Goal: Task Accomplishment & Management: Use online tool/utility

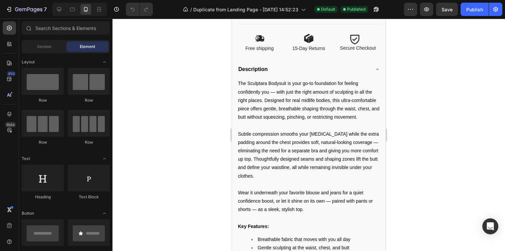
scroll to position [694, 0]
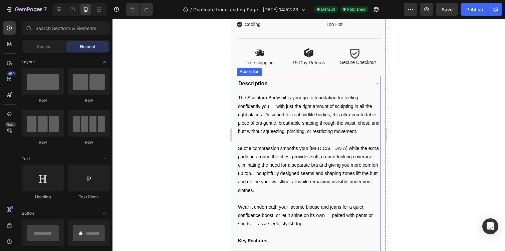
click at [346, 89] on div "Description" at bounding box center [303, 83] width 132 height 11
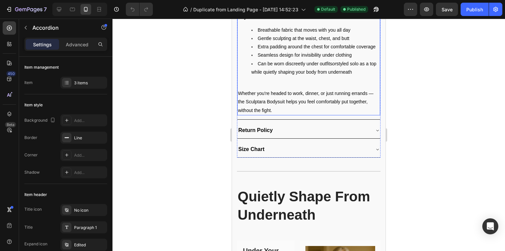
scroll to position [938, 0]
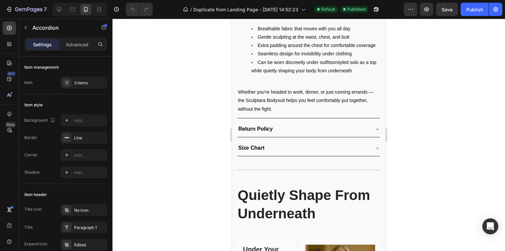
click at [295, 127] on div "Return Policy" at bounding box center [303, 129] width 132 height 11
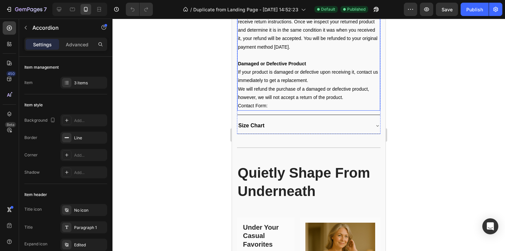
scroll to position [1095, 0]
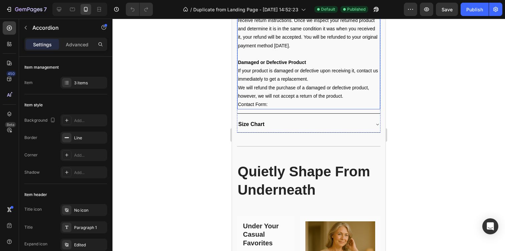
click at [285, 102] on p "Contact Form:" at bounding box center [308, 104] width 141 height 8
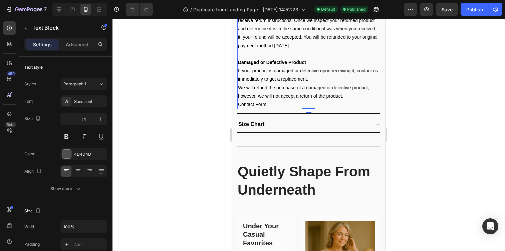
click at [274, 105] on p "Contact Form:" at bounding box center [308, 104] width 141 height 8
click at [334, 105] on p "Contact Form: http://sculptara.store/pages/contact" at bounding box center [308, 104] width 141 height 9
click at [346, 105] on p "Contact Form: http://sculptara.store/pages/contact" at bounding box center [308, 104] width 141 height 8
drag, startPoint x: 346, startPoint y: 105, endPoint x: 269, endPoint y: 103, distance: 77.1
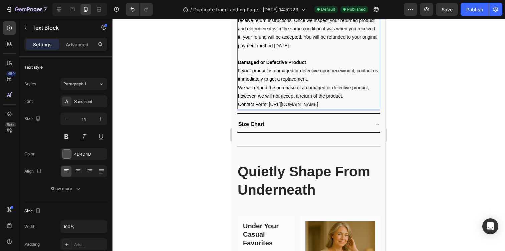
click at [269, 103] on p "Contact Form: http://sculptara.store/pages/contact" at bounding box center [308, 104] width 141 height 8
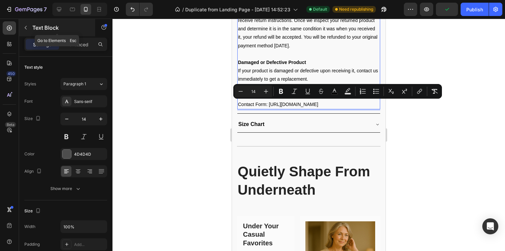
click at [28, 32] on button "button" at bounding box center [25, 27] width 11 height 11
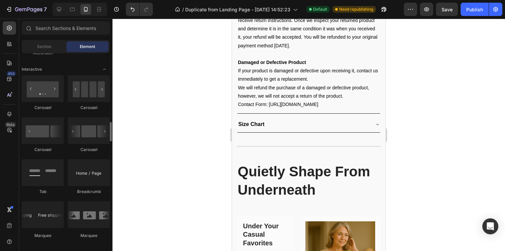
scroll to position [667, 0]
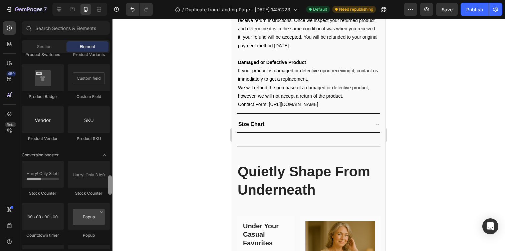
drag, startPoint x: 110, startPoint y: 131, endPoint x: 109, endPoint y: 187, distance: 56.1
click at [109, 187] on div at bounding box center [110, 184] width 4 height 19
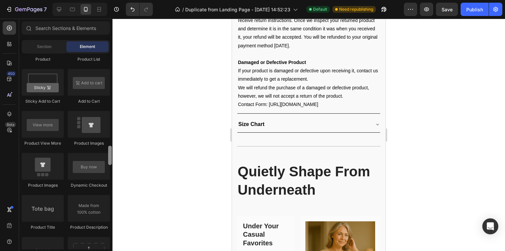
scroll to position [784, 0]
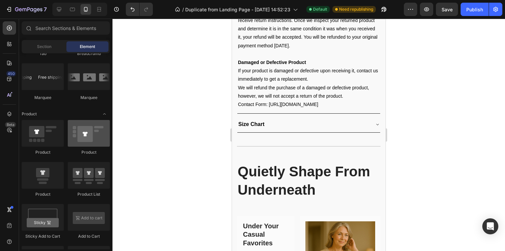
drag, startPoint x: 109, startPoint y: 187, endPoint x: 107, endPoint y: 143, distance: 44.4
click at [107, 143] on div "Layout Row Row Row Row Text Heading Text Block Button Button Button Media Image…" at bounding box center [65, 151] width 93 height 196
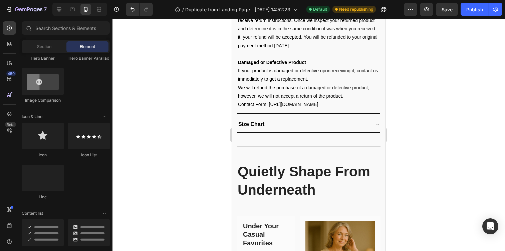
scroll to position [0, 0]
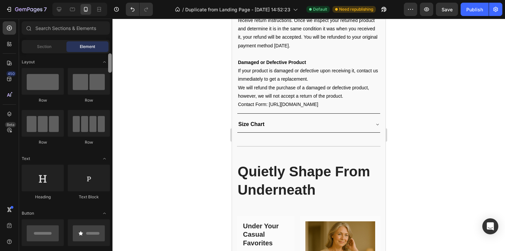
drag, startPoint x: 111, startPoint y: 144, endPoint x: 113, endPoint y: 21, distance: 122.4
click at [113, 0] on div "7 / Duplicate from Landing Page - Aug 6, 14:52:23 Default Need republishing Pre…" at bounding box center [252, 0] width 505 height 0
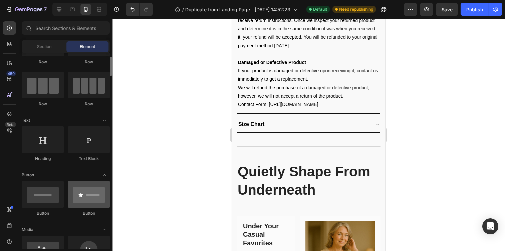
scroll to position [39, 0]
click at [9, 29] on icon at bounding box center [9, 28] width 7 height 7
click at [43, 45] on span "Section" at bounding box center [44, 47] width 14 height 6
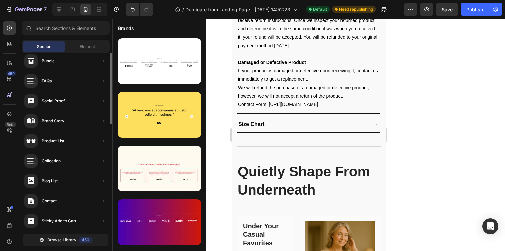
scroll to position [211, 0]
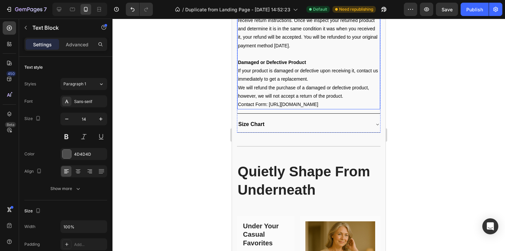
click at [301, 101] on p "Contact Form: http://sculptara.store/pages/contact" at bounding box center [308, 104] width 141 height 8
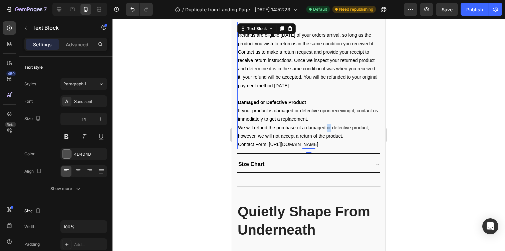
click at [327, 104] on div "Refund Policy Refunds are eligible within 15 days of your orders arrival, so lo…" at bounding box center [308, 85] width 143 height 127
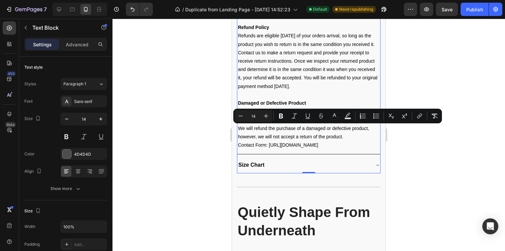
scroll to position [1054, 0]
click at [345, 152] on div "Refund Policy Refunds are eligible within 15 days of your orders arrival, so lo…" at bounding box center [308, 87] width 143 height 133
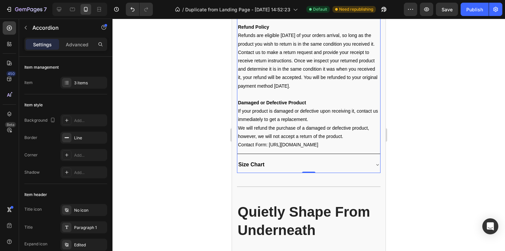
click at [343, 147] on p "Contact Form: http://sculptara.store/pages/contact" at bounding box center [308, 145] width 141 height 8
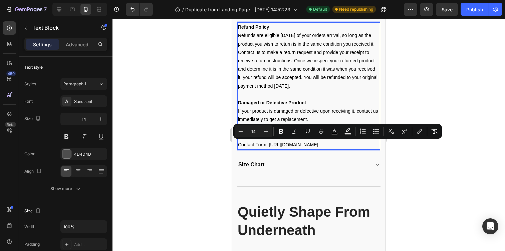
drag, startPoint x: 343, startPoint y: 145, endPoint x: 269, endPoint y: 145, distance: 73.7
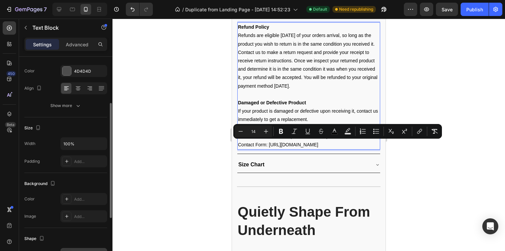
scroll to position [82, 0]
click at [68, 106] on div "Show more" at bounding box center [65, 106] width 31 height 7
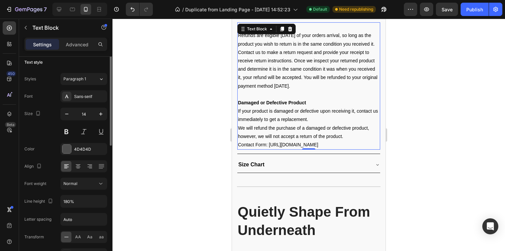
scroll to position [0, 0]
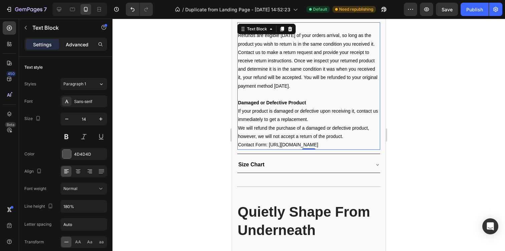
click at [79, 42] on p "Advanced" at bounding box center [77, 44] width 23 height 7
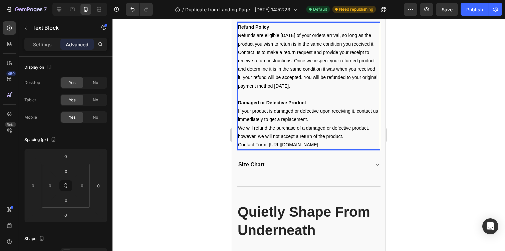
click at [298, 144] on span "Contact Form: http://sculptara.store/pages/contact" at bounding box center [278, 144] width 80 height 5
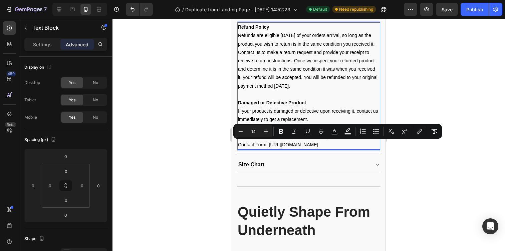
click at [352, 149] on div "Refund Policy Refunds are eligible within 15 days of your orders arrival, so lo…" at bounding box center [308, 85] width 143 height 127
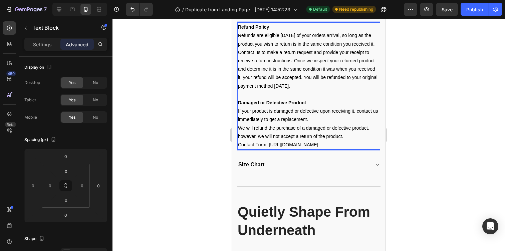
drag, startPoint x: 346, startPoint y: 145, endPoint x: 269, endPoint y: 142, distance: 77.4
click at [269, 142] on p "Contact Form: http://sculptara.store/pages/contact" at bounding box center [308, 145] width 141 height 8
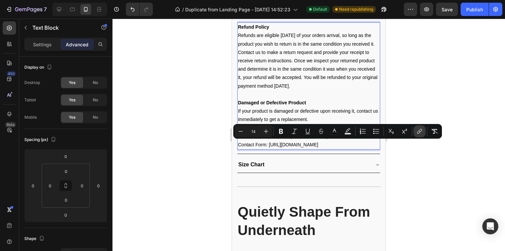
click at [419, 130] on icon "Editor contextual toolbar" at bounding box center [419, 131] width 7 height 7
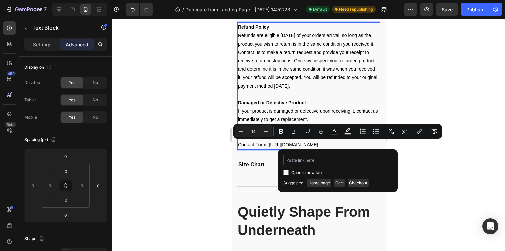
click at [313, 160] on input "Editor contextual toolbar" at bounding box center [337, 160] width 109 height 11
type input "http://sculptara.store/pages/contact"
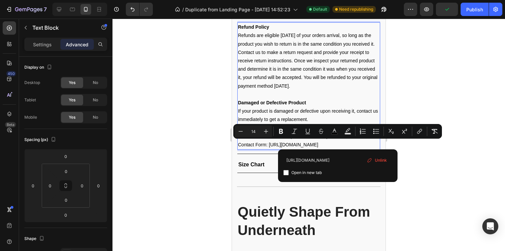
click at [341, 135] on div "Minus 14 Plus Bold Italic Underline Strikethrough color Text Background Color N…" at bounding box center [338, 131] width 206 height 12
type input "16"
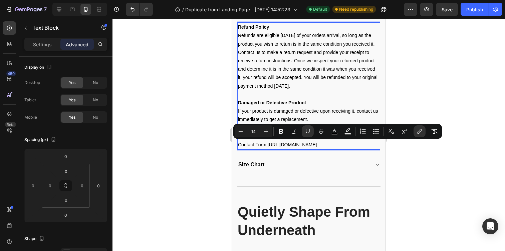
click at [345, 142] on p "Contact Form: http://sculptara.store/pages/contact" at bounding box center [308, 145] width 141 height 8
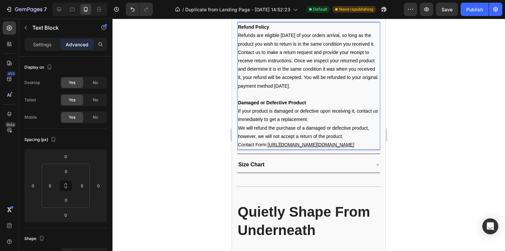
drag, startPoint x: 345, startPoint y: 143, endPoint x: 308, endPoint y: 144, distance: 36.7
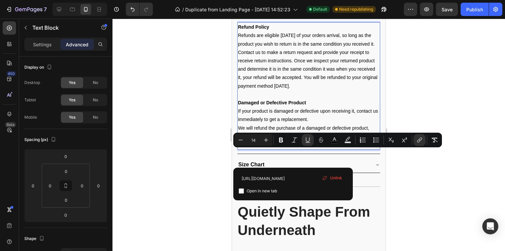
drag, startPoint x: 290, startPoint y: 159, endPoint x: 237, endPoint y: 154, distance: 53.3
click at [237, 150] on div "Refund Policy Refunds are eligible within 15 days of your orders arrival, so lo…" at bounding box center [308, 85] width 143 height 127
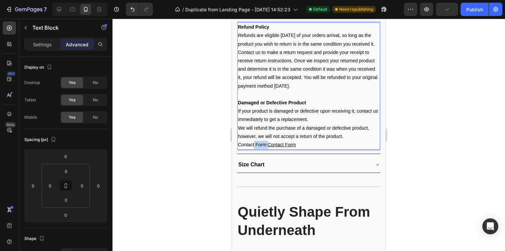
drag, startPoint x: 267, startPoint y: 143, endPoint x: 254, endPoint y: 144, distance: 13.4
click at [254, 144] on span "Contact Form:" at bounding box center [253, 144] width 30 height 5
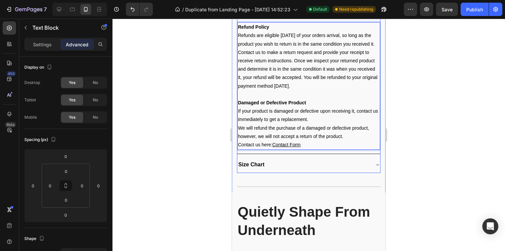
click at [352, 168] on div "Size Chart" at bounding box center [303, 164] width 132 height 11
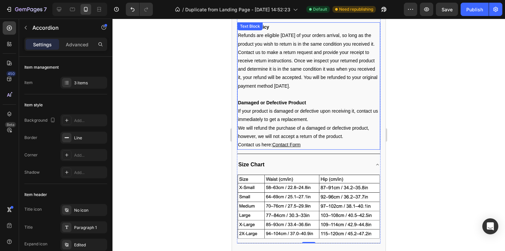
click at [294, 145] on u "Contact Form" at bounding box center [286, 144] width 28 height 5
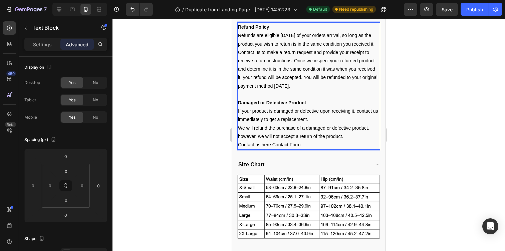
click at [300, 144] on u "Contact Form" at bounding box center [286, 144] width 28 height 5
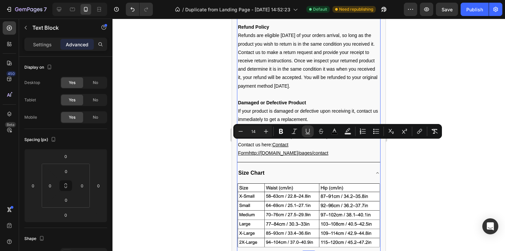
click at [322, 165] on div "Size Chart" at bounding box center [308, 173] width 143 height 16
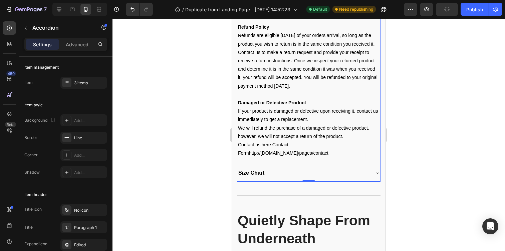
click at [400, 152] on div at bounding box center [308, 135] width 392 height 233
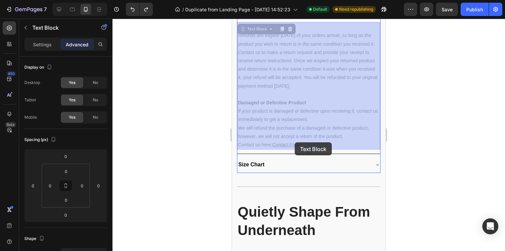
drag, startPoint x: 318, startPoint y: 142, endPoint x: 295, endPoint y: 142, distance: 22.7
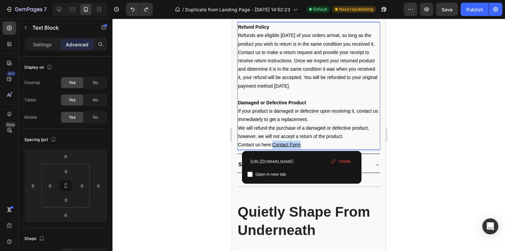
drag, startPoint x: 304, startPoint y: 144, endPoint x: 274, endPoint y: 142, distance: 29.4
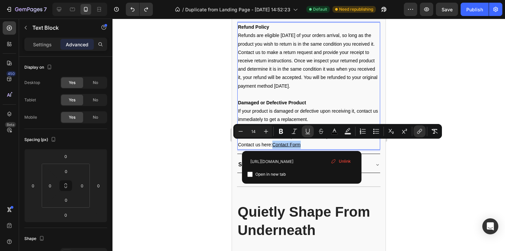
click at [411, 90] on div at bounding box center [308, 135] width 392 height 233
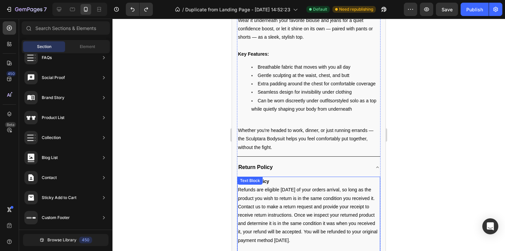
scroll to position [898, 0]
